Goal: Task Accomplishment & Management: Manage account settings

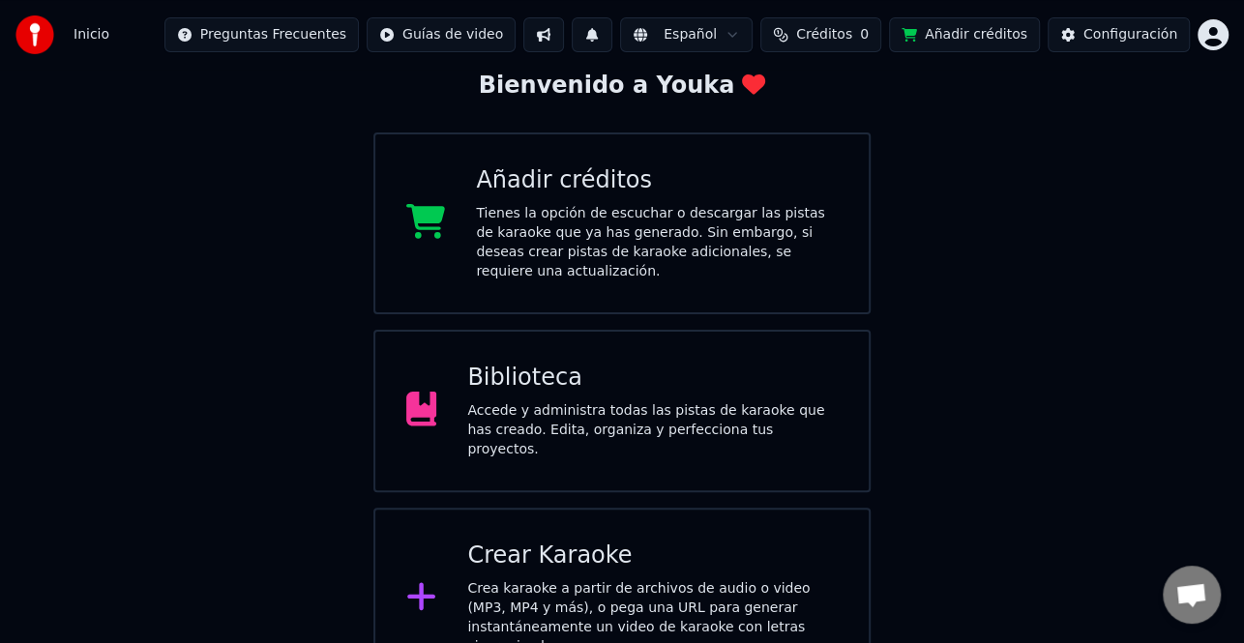
click at [657, 367] on div "Biblioteca" at bounding box center [652, 378] width 371 height 31
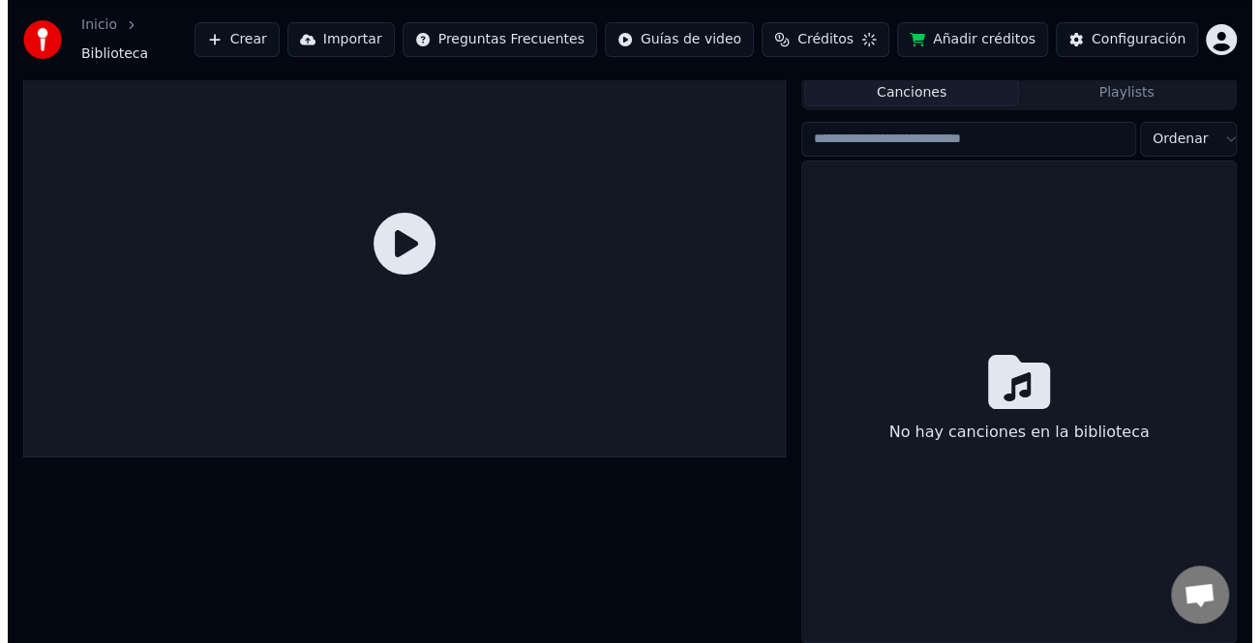
scroll to position [40, 0]
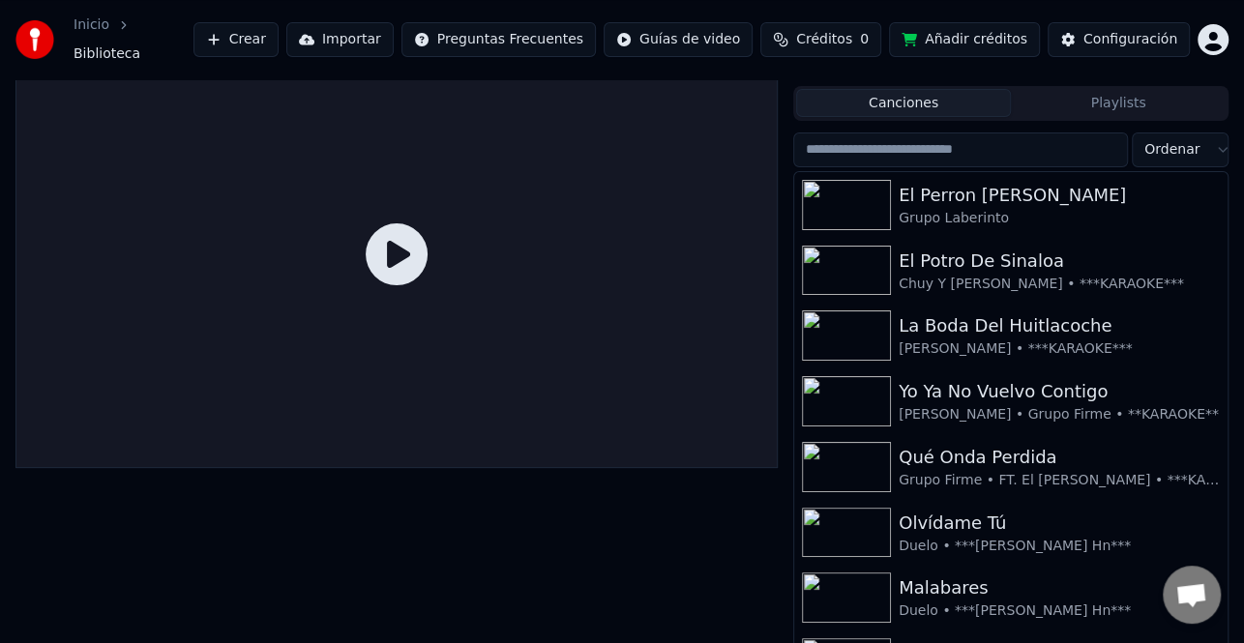
click at [1205, 30] on html "Inicio Biblioteca Crear Importar Preguntas Frecuentes Guías de video Créditos 0…" at bounding box center [622, 281] width 1244 height 643
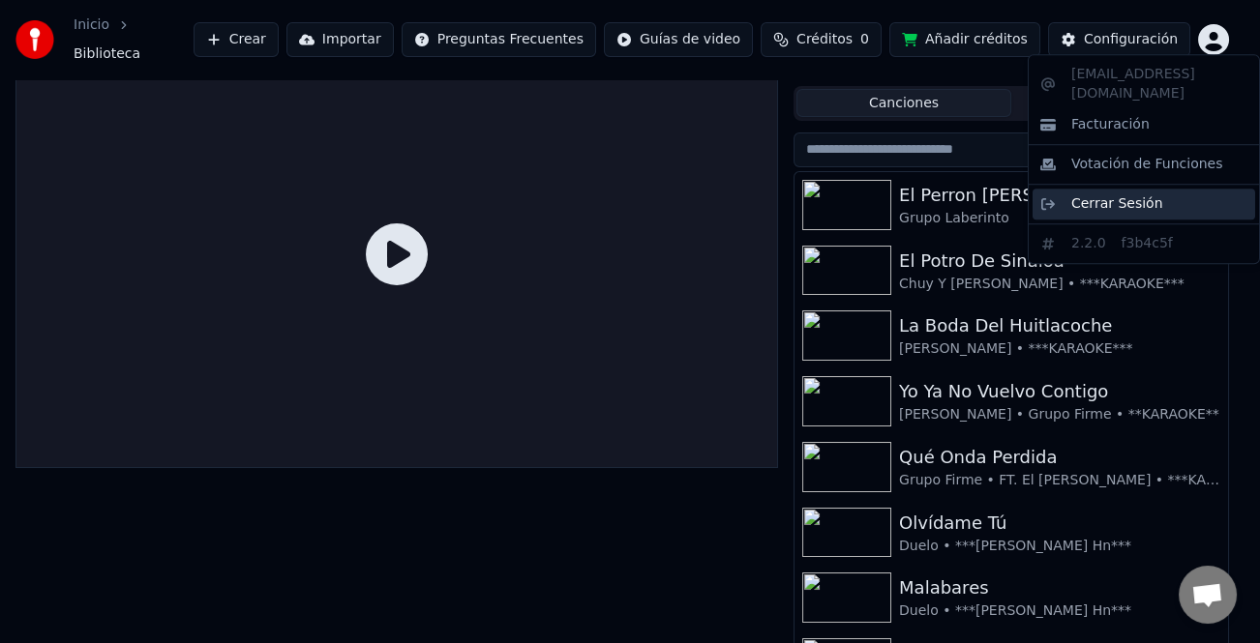
click at [1120, 194] on span "Cerrar Sesión" at bounding box center [1117, 203] width 92 height 19
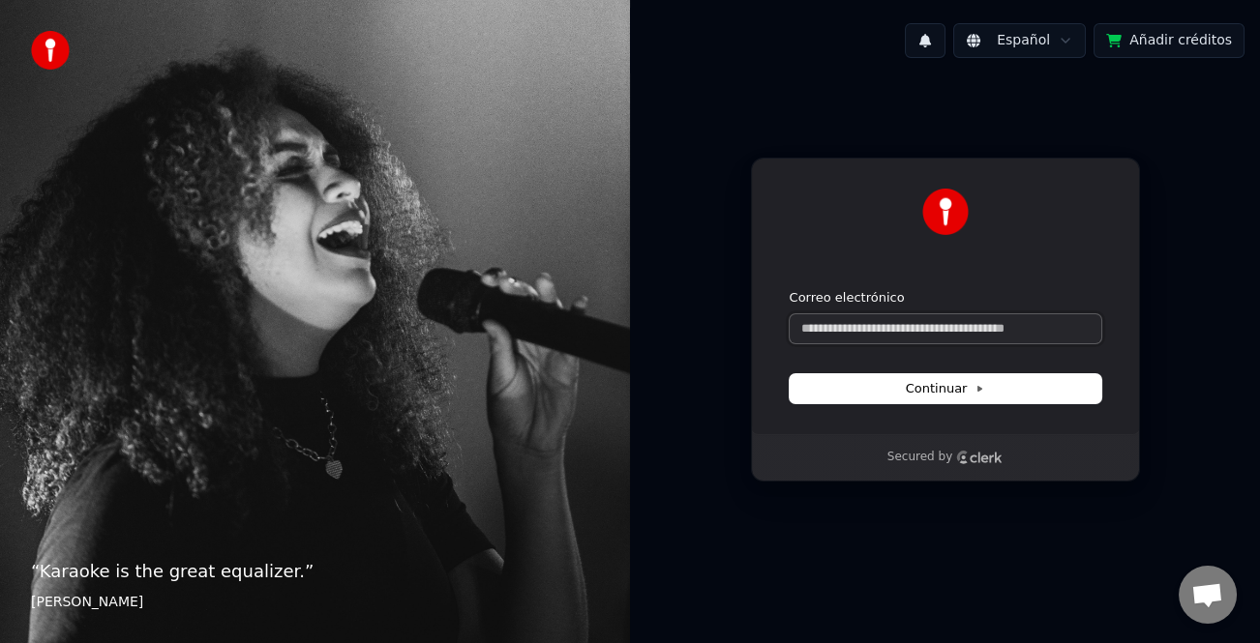
click at [944, 336] on input "Correo electrónico" at bounding box center [944, 328] width 311 height 29
click at [885, 327] on input "Correo electrónico" at bounding box center [944, 328] width 311 height 29
click at [1006, 402] on button "Continuar" at bounding box center [944, 388] width 311 height 29
type input "**********"
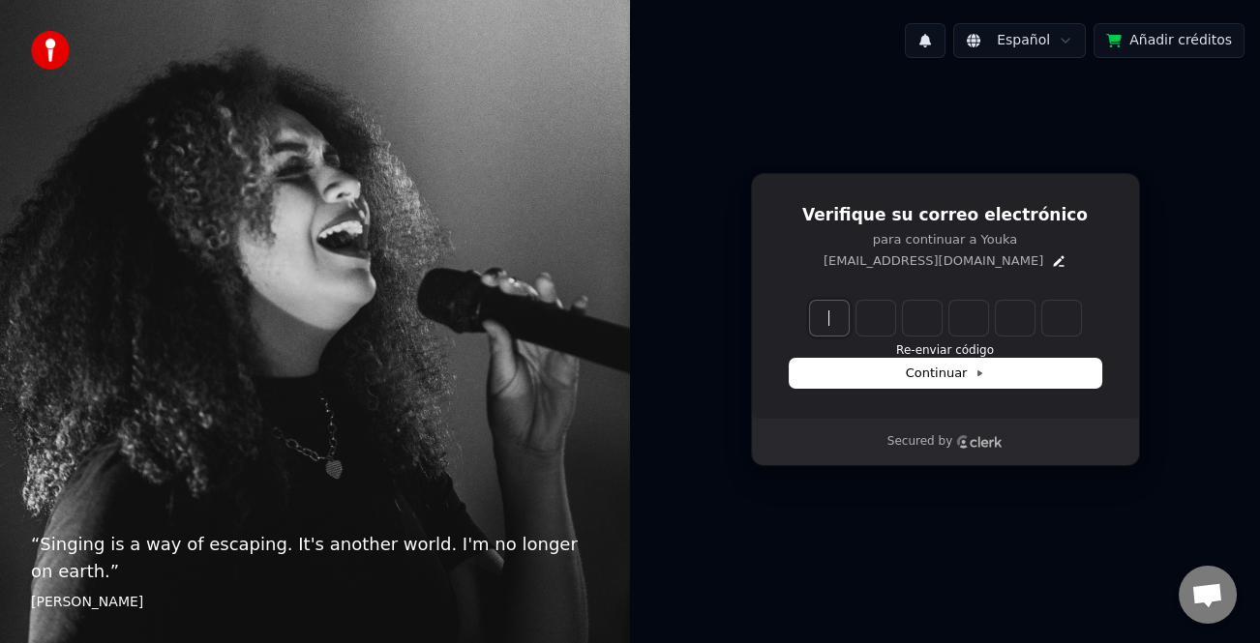
click at [832, 327] on input "Enter verification code" at bounding box center [965, 318] width 310 height 35
click at [832, 328] on input "Enter verification code" at bounding box center [965, 318] width 310 height 35
click at [837, 331] on input "Enter verification code" at bounding box center [965, 318] width 310 height 35
type input "******"
